Goal: Check status: Check status

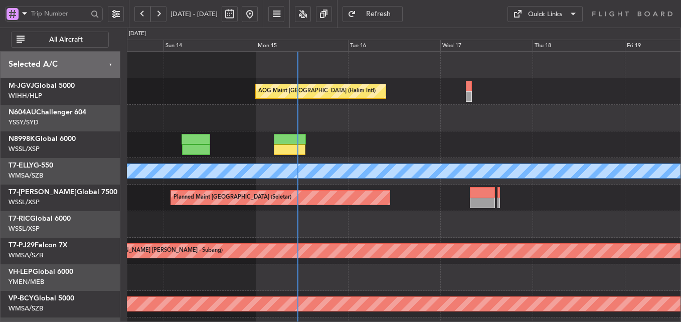
click at [371, 140] on div "AOG Maint [GEOGRAPHIC_DATA] (Halim Intl) Planned Maint [GEOGRAPHIC_DATA] ([GEOG…" at bounding box center [403, 224] width 553 height 345
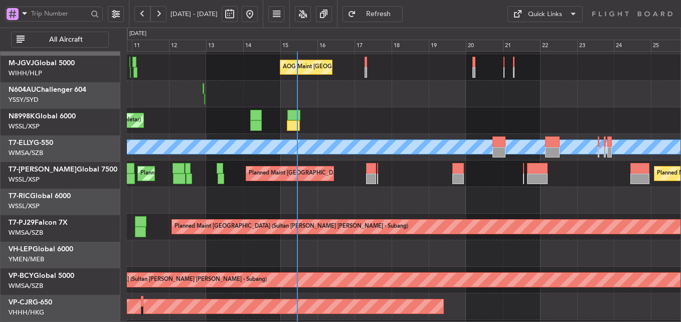
scroll to position [24, 0]
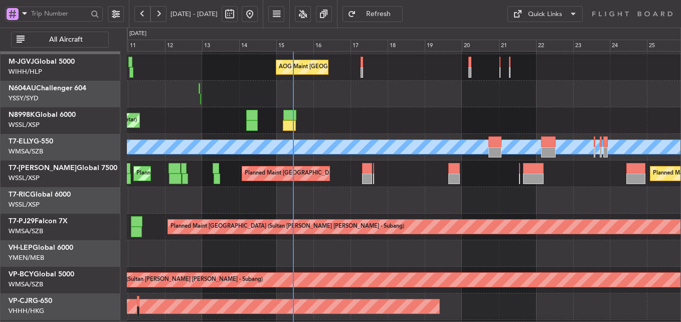
click at [314, 118] on div "Planned Maint [GEOGRAPHIC_DATA] (Seletar)" at bounding box center [403, 120] width 553 height 27
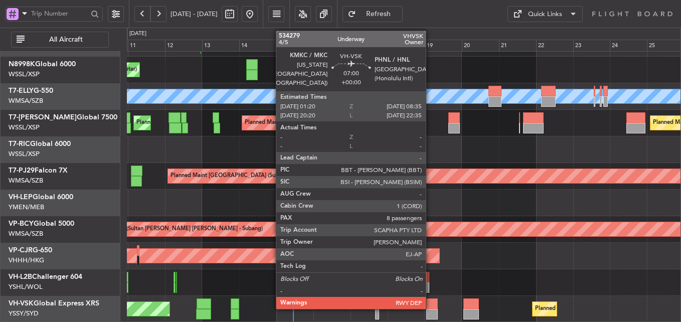
click at [430, 305] on div at bounding box center [432, 303] width 12 height 11
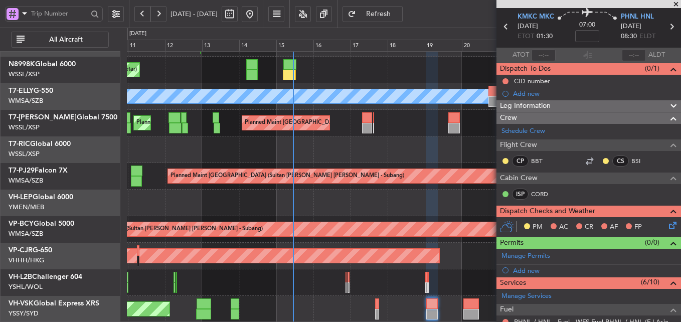
scroll to position [0, 0]
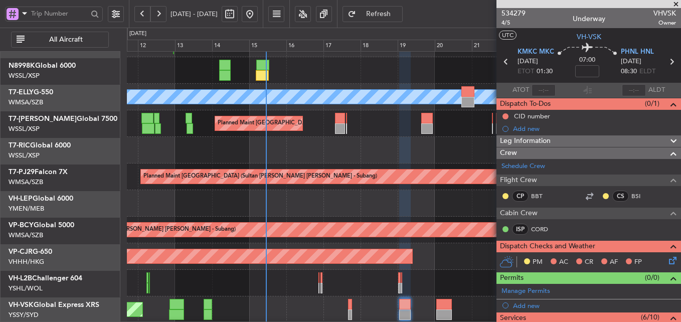
click at [329, 145] on div at bounding box center [403, 150] width 553 height 27
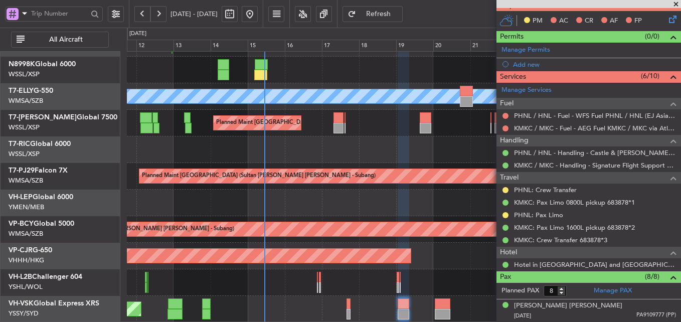
scroll to position [242, 0]
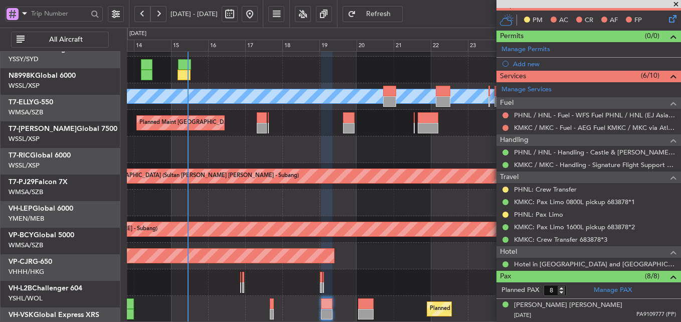
click at [360, 247] on div "Planned Maint [GEOGRAPHIC_DATA] ([GEOGRAPHIC_DATA] Intl)" at bounding box center [403, 256] width 553 height 27
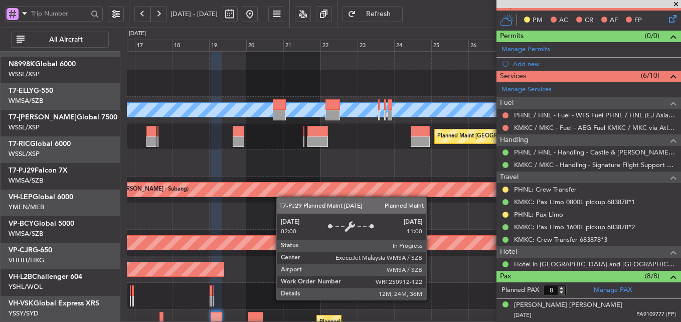
scroll to position [61, 0]
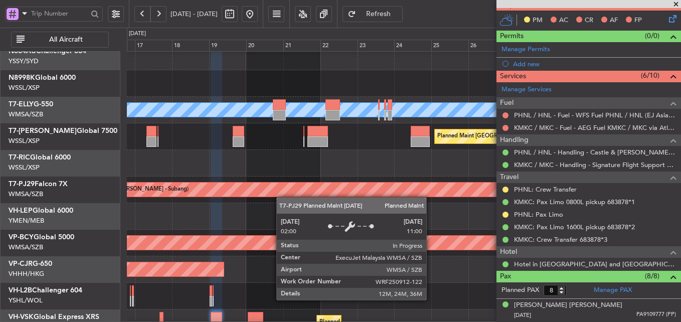
click at [274, 197] on div "Planned Maint [GEOGRAPHIC_DATA] (Sultan [PERSON_NAME] [PERSON_NAME] - Subang)" at bounding box center [441, 190] width 978 height 16
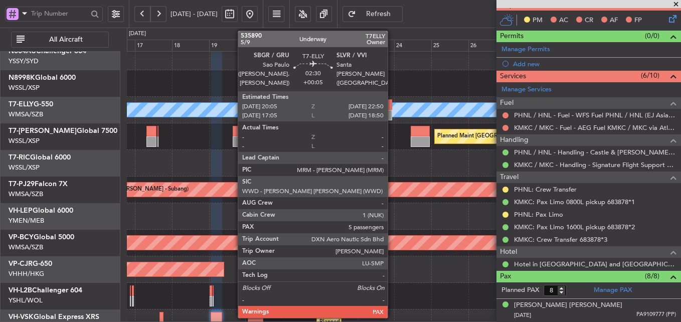
click at [392, 105] on div at bounding box center [389, 104] width 5 height 11
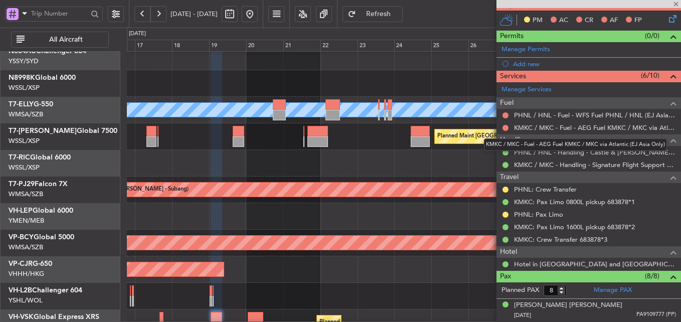
type input "+00:05"
type input "5"
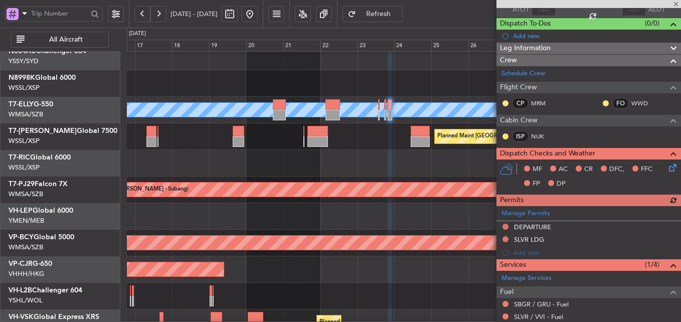
scroll to position [0, 0]
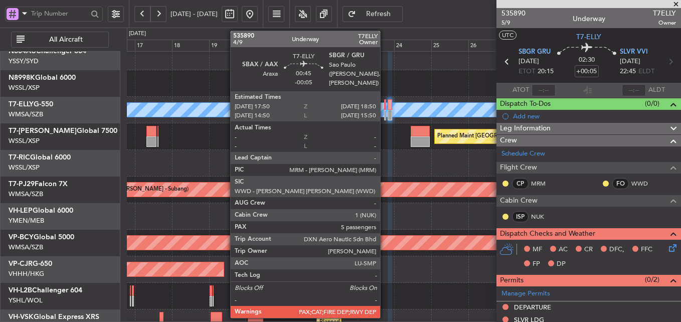
click at [384, 105] on div at bounding box center [385, 104] width 2 height 11
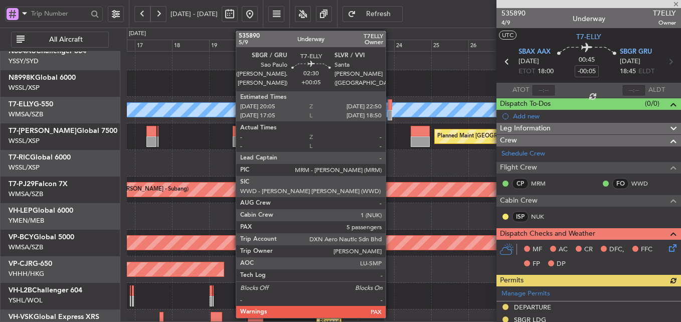
click at [390, 106] on div at bounding box center [389, 104] width 5 height 11
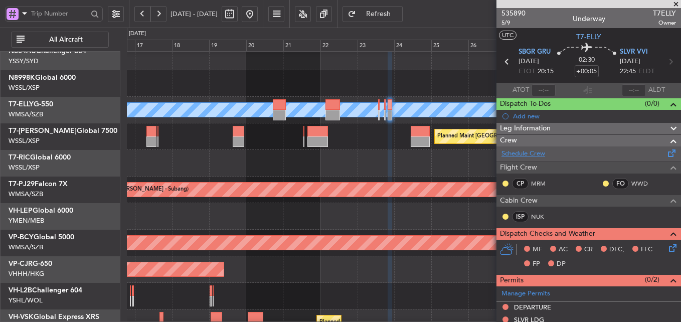
click at [533, 153] on link "Schedule Crew" at bounding box center [523, 154] width 44 height 10
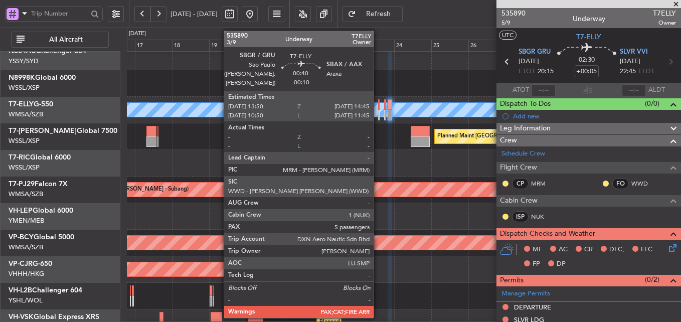
click at [378, 109] on div at bounding box center [379, 104] width 2 height 11
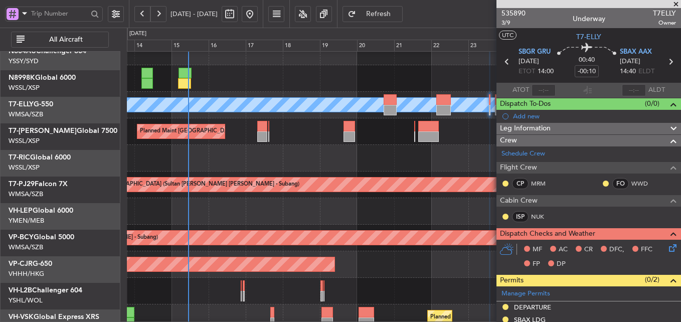
scroll to position [66, 0]
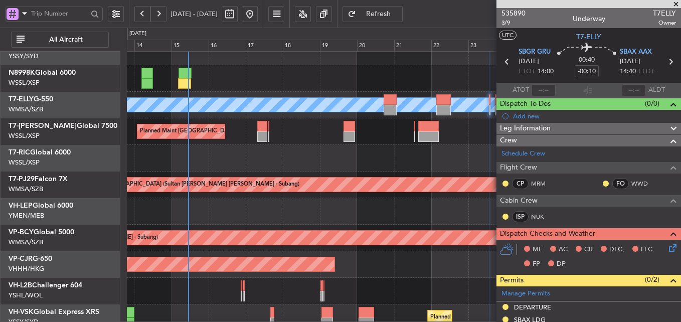
click at [471, 212] on div at bounding box center [403, 211] width 553 height 27
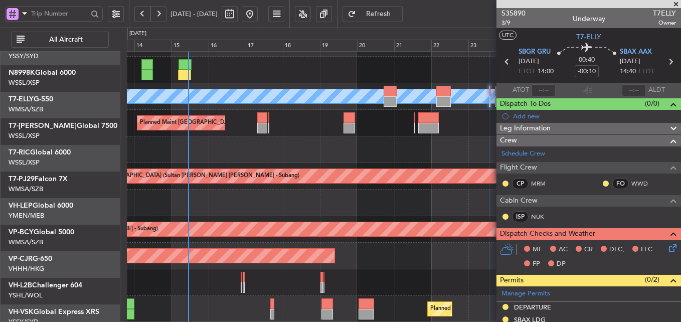
scroll to position [75, 0]
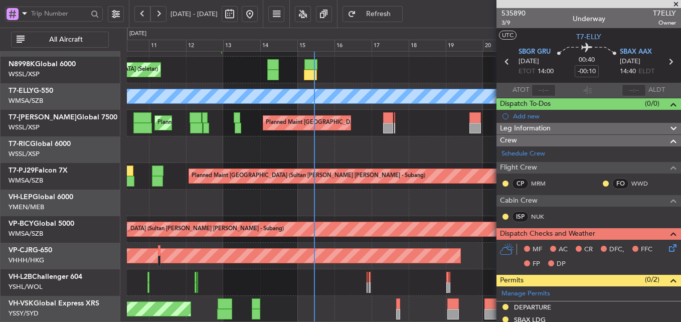
click at [352, 282] on div "Planned Maint [GEOGRAPHIC_DATA] (Seletar) Planned Maint [GEOGRAPHIC_DATA] ([GEO…" at bounding box center [403, 149] width 553 height 345
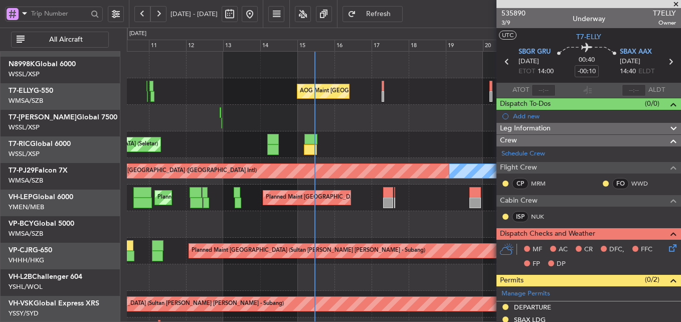
scroll to position [0, 0]
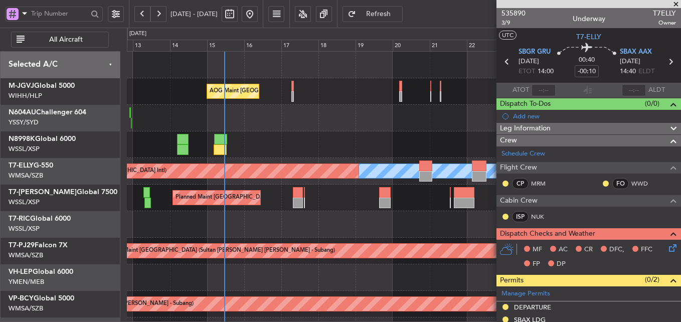
click at [288, 130] on div at bounding box center [403, 118] width 553 height 27
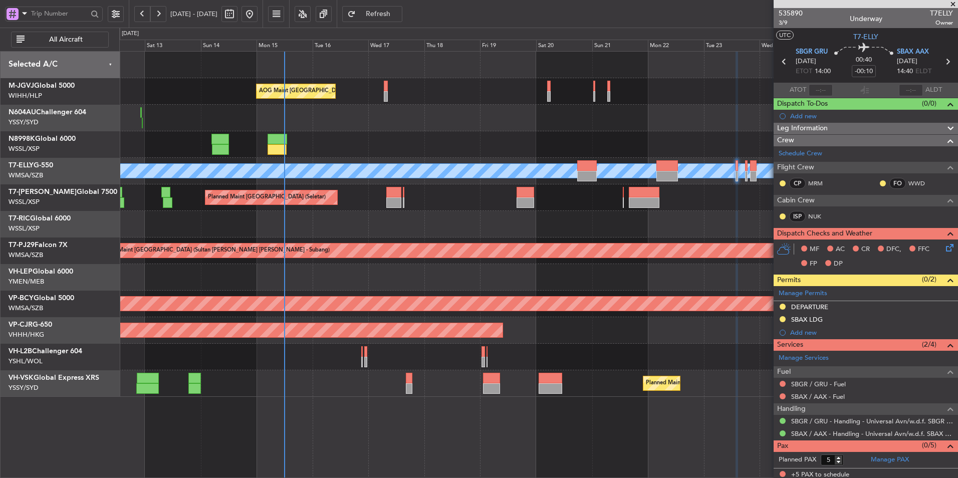
click at [465, 213] on div at bounding box center [538, 224] width 839 height 27
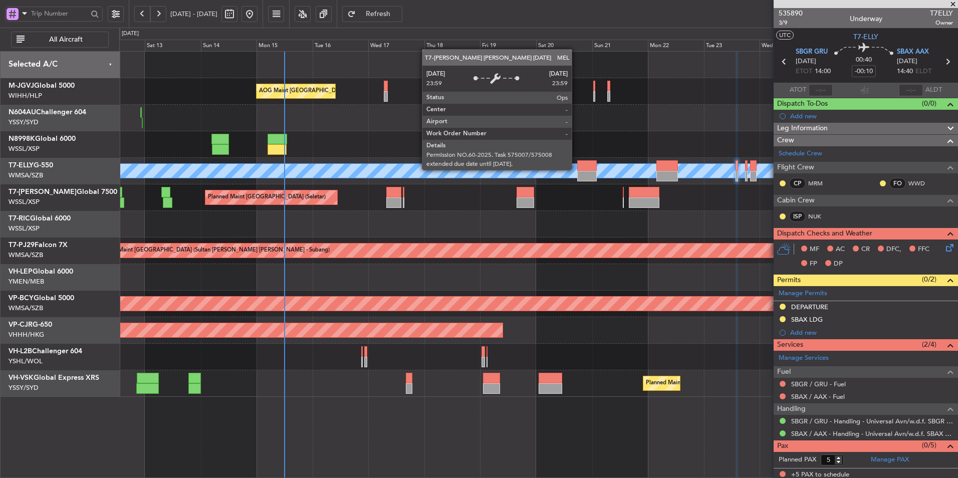
click at [576, 169] on div "MEL" at bounding box center [216, 171] width 1870 height 14
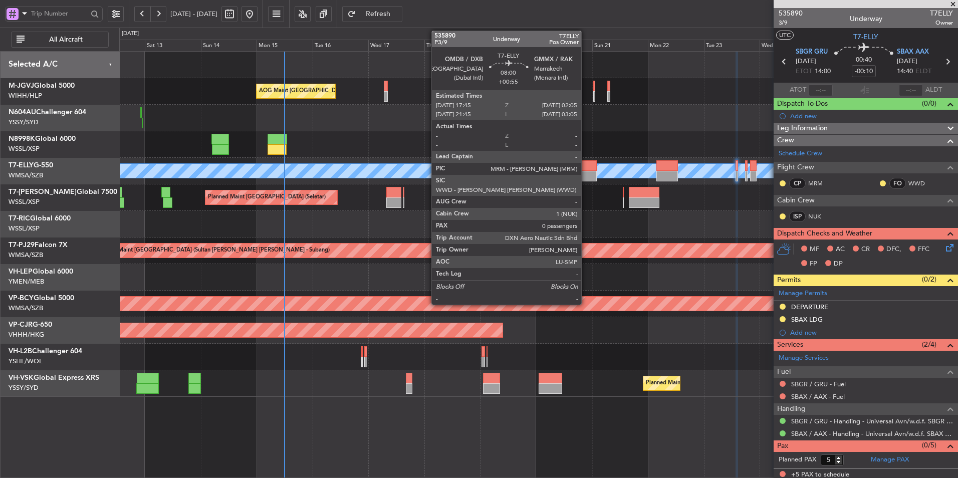
click at [588, 169] on div at bounding box center [587, 165] width 20 height 11
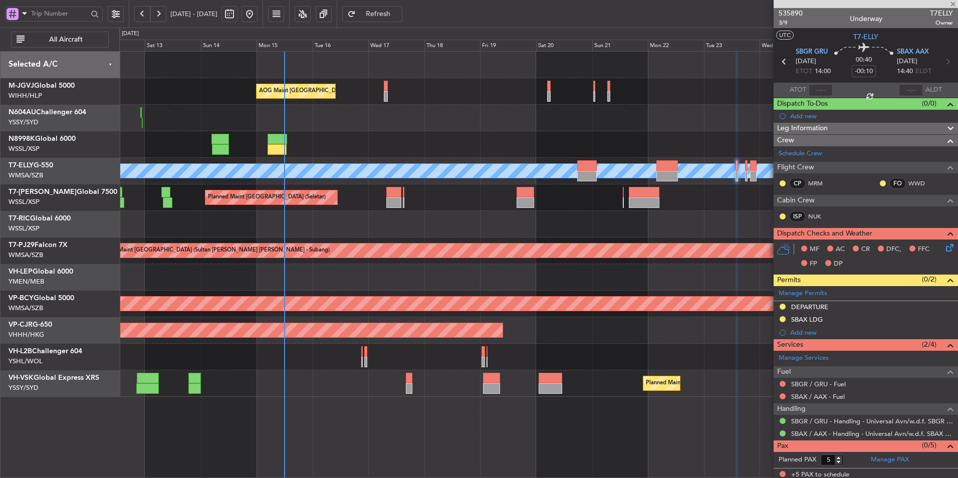
type input "+00:55"
type input "0"
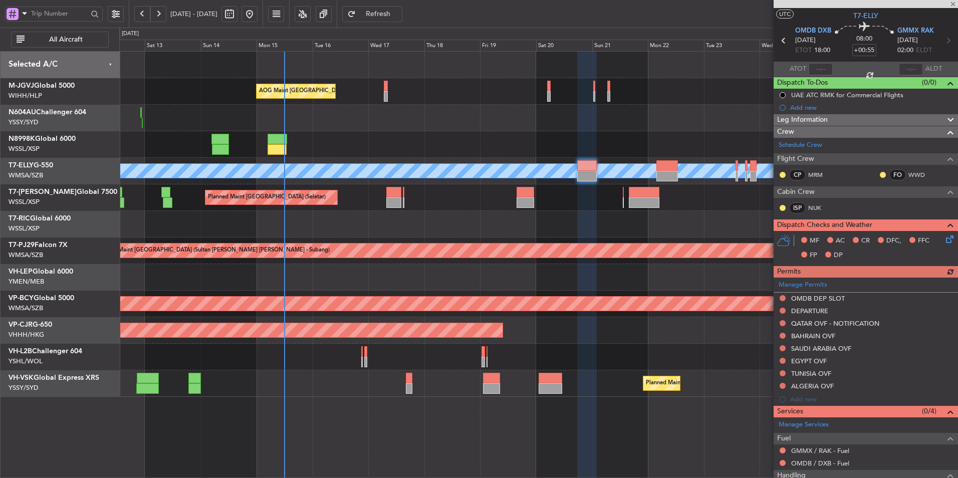
scroll to position [78, 0]
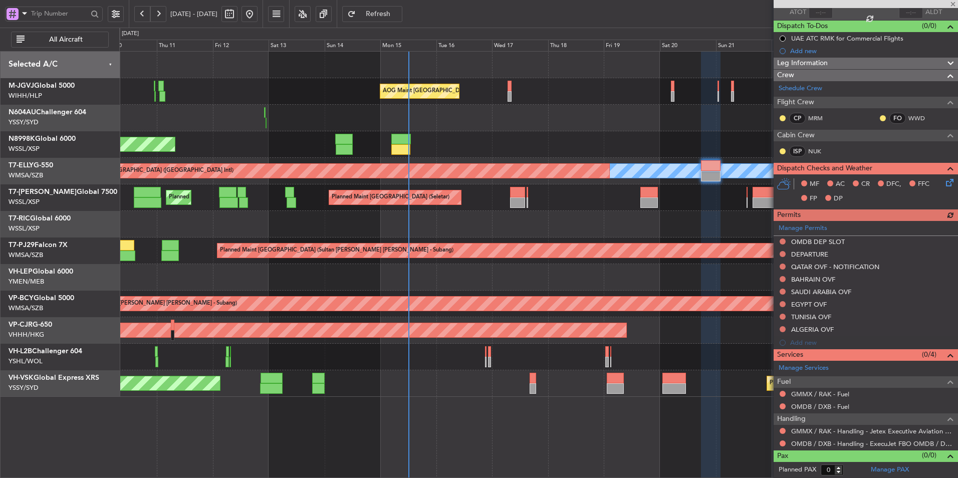
click at [473, 239] on div "AOG Maint [GEOGRAPHIC_DATA] (Halim Intl) Planned Maint [GEOGRAPHIC_DATA] (Selet…" at bounding box center [538, 224] width 839 height 345
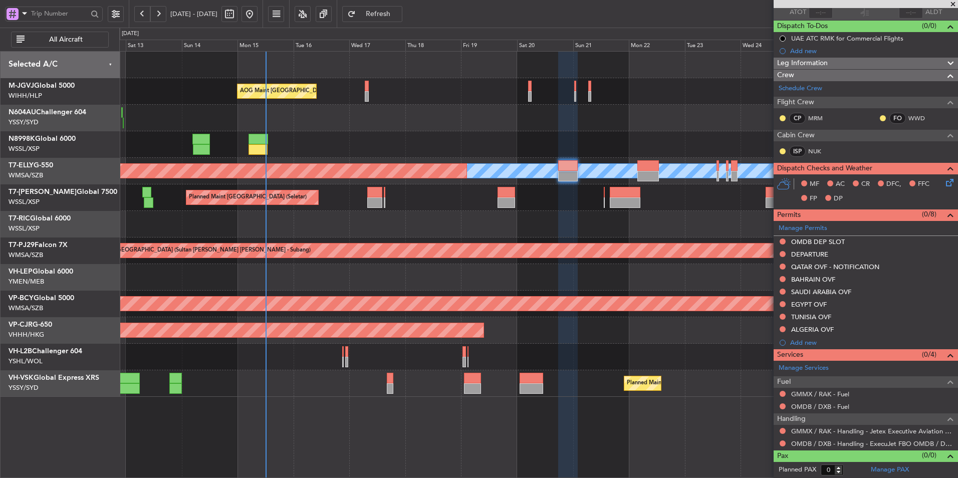
click at [385, 230] on div at bounding box center [538, 224] width 839 height 27
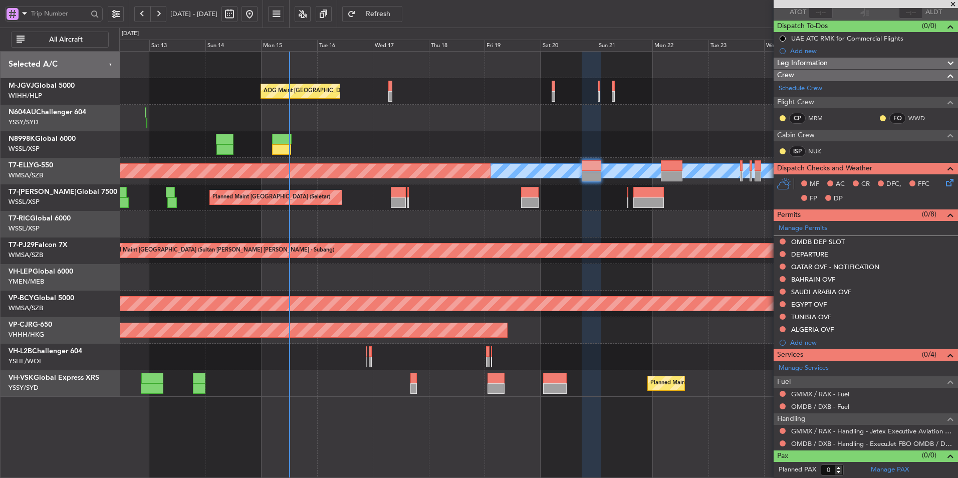
click at [388, 236] on div at bounding box center [538, 224] width 839 height 27
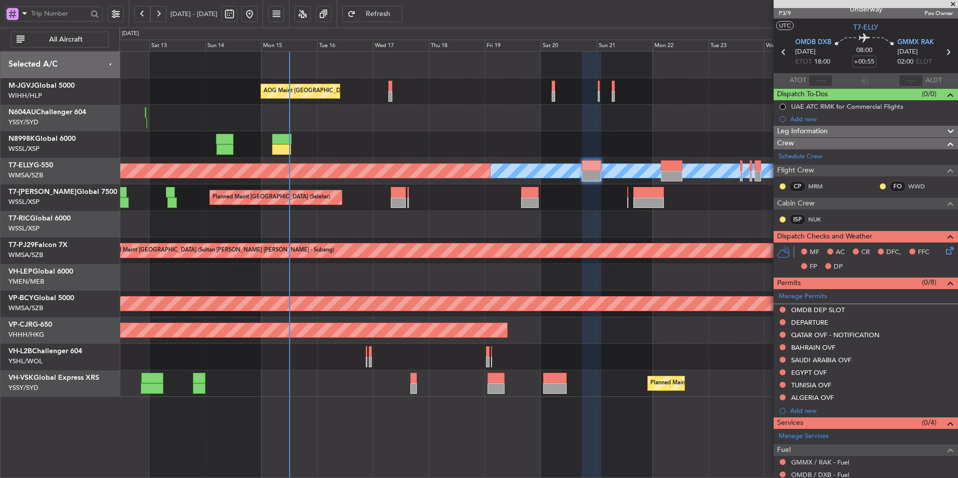
scroll to position [0, 0]
